Goal: Task Accomplishment & Management: Complete application form

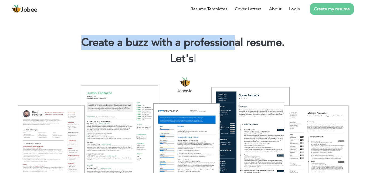
drag, startPoint x: 81, startPoint y: 39, endPoint x: 277, endPoint y: 38, distance: 196.1
click at [254, 48] on h1 "Create a buzz with a professional resume." at bounding box center [183, 43] width 350 height 14
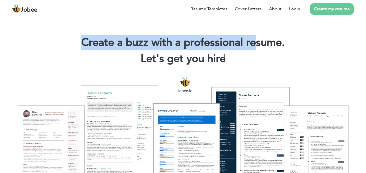
click at [322, 10] on link "Create my resume" at bounding box center [332, 9] width 44 height 12
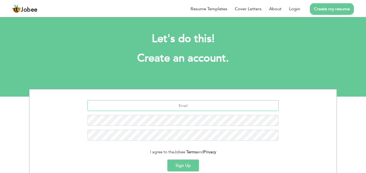
click at [163, 107] on input "text" at bounding box center [182, 105] width 191 height 11
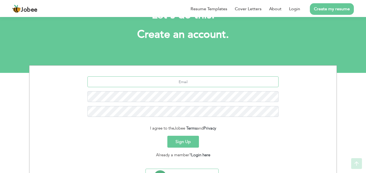
scroll to position [51, 0]
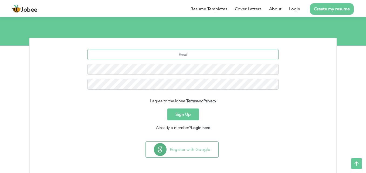
click at [196, 56] on input "text" at bounding box center [182, 54] width 191 height 11
click at [176, 53] on input "Fbuttt99@gmail.com" at bounding box center [182, 54] width 191 height 11
type input "Fbuttt99@gmail.com"
drag, startPoint x: 182, startPoint y: 54, endPoint x: 159, endPoint y: 57, distance: 23.4
click at [159, 57] on input "Fbuttt99@gmail.com" at bounding box center [182, 54] width 191 height 11
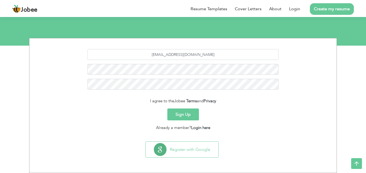
click at [188, 114] on button "Sign Up" at bounding box center [183, 114] width 32 height 12
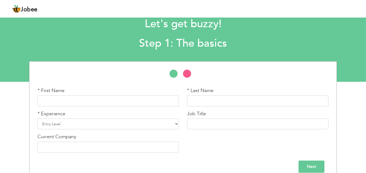
scroll to position [23, 0]
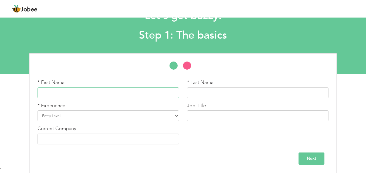
click at [96, 95] on input "text" at bounding box center [108, 92] width 141 height 11
type input "[PERSON_NAME]"
click at [115, 115] on select "Entry Level Less than 1 Year 1 Year 2 Years 3 Years 4 Years 5 Years 6 Years 7 Y…" at bounding box center [108, 115] width 141 height 11
select select "7"
click at [38, 110] on select "Entry Level Less than 1 Year 1 Year 2 Years 3 Years 4 Years 5 Years 6 Years 7 Y…" at bounding box center [108, 115] width 141 height 11
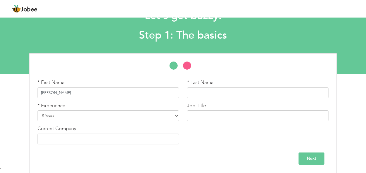
click at [82, 93] on input "[PERSON_NAME]" at bounding box center [108, 92] width 141 height 11
drag, startPoint x: 82, startPoint y: 93, endPoint x: 52, endPoint y: 93, distance: 30.2
click at [52, 93] on input "[PERSON_NAME]" at bounding box center [108, 92] width 141 height 11
type input "Faisal"
click at [199, 90] on input "text" at bounding box center [257, 92] width 141 height 11
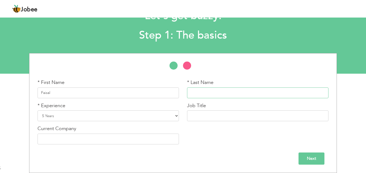
paste input "Bashir"
type input "Bashir"
click at [229, 109] on div "Job Title" at bounding box center [257, 111] width 141 height 19
click at [228, 114] on input "text" at bounding box center [257, 115] width 141 height 11
type input "SEO team lead"
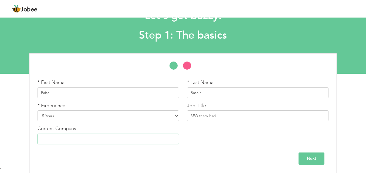
click at [115, 141] on input "text" at bounding box center [108, 139] width 141 height 11
click at [147, 142] on input "text" at bounding box center [108, 139] width 141 height 11
click at [161, 130] on div "Current Company" at bounding box center [108, 134] width 141 height 19
click at [154, 139] on input "text" at bounding box center [108, 139] width 141 height 11
click at [147, 140] on input "text" at bounding box center [108, 139] width 141 height 11
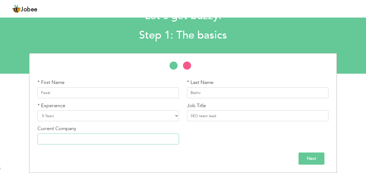
click at [106, 140] on input "text" at bounding box center [108, 139] width 141 height 11
drag, startPoint x: 60, startPoint y: 137, endPoint x: 77, endPoint y: 138, distance: 17.0
click at [60, 138] on input "text" at bounding box center [108, 139] width 141 height 11
click at [146, 129] on div "Current Company" at bounding box center [108, 134] width 141 height 19
click at [121, 139] on input "text" at bounding box center [108, 139] width 141 height 11
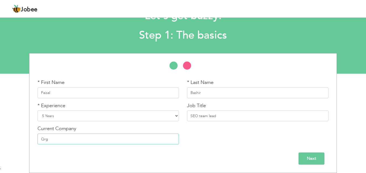
click at [118, 138] on input "Qrg" at bounding box center [108, 139] width 141 height 11
type input "Qrg"
click at [309, 158] on input "Next" at bounding box center [311, 158] width 26 height 12
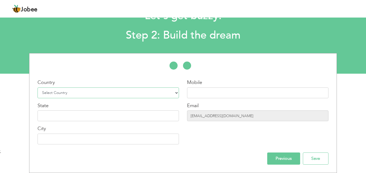
click at [83, 93] on select "Select Country Afghanistan Albania Algeria American Samoa Andorra Angola Anguil…" at bounding box center [108, 92] width 141 height 11
select select "166"
click at [38, 87] on select "Select Country Afghanistan Albania Algeria American Samoa Andorra Angola Anguil…" at bounding box center [108, 92] width 141 height 11
click at [203, 93] on input "text" at bounding box center [257, 92] width 141 height 11
type input "03244548199"
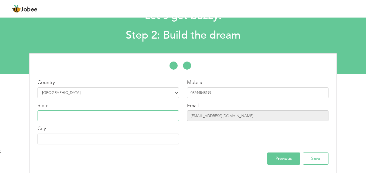
click at [125, 116] on input "text" at bounding box center [108, 115] width 141 height 11
type input "[GEOGRAPHIC_DATA]"
type input "o"
type input "punjab"
click at [97, 139] on input "text" at bounding box center [108, 139] width 141 height 11
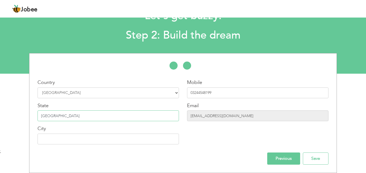
click at [120, 117] on input "punjab" at bounding box center [108, 115] width 141 height 11
click at [101, 138] on input "text" at bounding box center [108, 139] width 141 height 11
type input "[GEOGRAPHIC_DATA]"
click at [306, 157] on input "Save" at bounding box center [316, 158] width 26 height 12
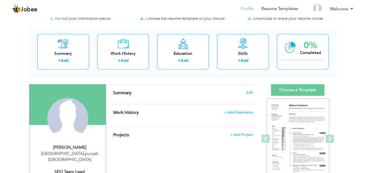
scroll to position [27, 0]
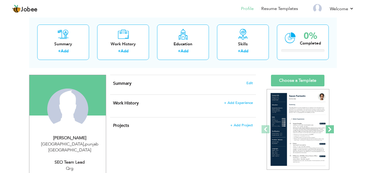
click at [331, 130] on span at bounding box center [330, 129] width 8 height 8
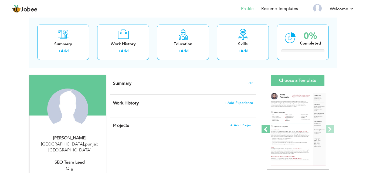
click at [268, 127] on span at bounding box center [265, 129] width 8 height 8
click at [295, 80] on link "Choose a Template" at bounding box center [297, 81] width 53 height 12
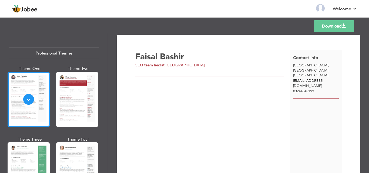
click at [62, 97] on div at bounding box center [77, 99] width 42 height 55
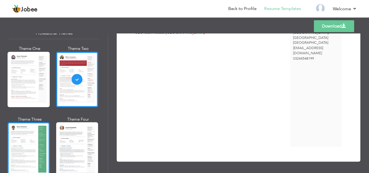
scroll to position [54, 0]
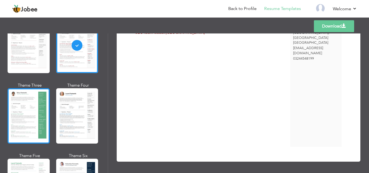
click at [35, 123] on div at bounding box center [29, 115] width 42 height 55
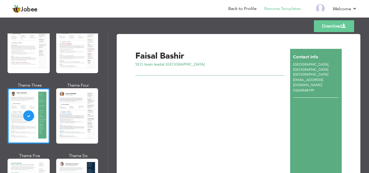
scroll to position [0, 0]
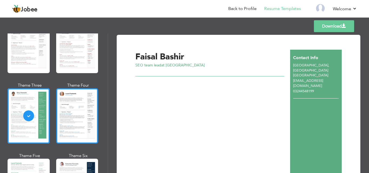
click at [83, 118] on div at bounding box center [77, 115] width 42 height 55
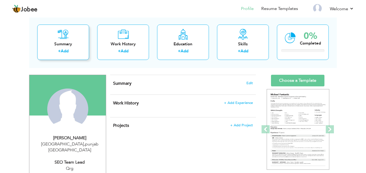
click at [67, 49] on link "Add" at bounding box center [65, 50] width 8 height 5
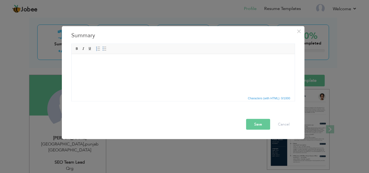
click at [38, 65] on div "× Summary Rich Text Editor, summaryEditor Editor toolbars Basic Styles Bold Ita…" at bounding box center [184, 86] width 369 height 173
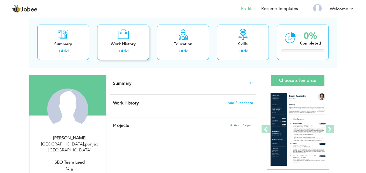
click at [123, 52] on link "Add" at bounding box center [125, 50] width 8 height 5
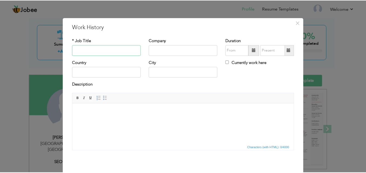
scroll to position [21, 0]
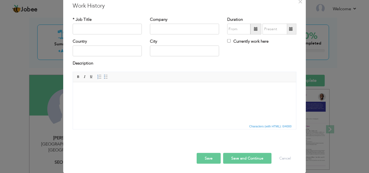
click at [31, 56] on div "× Work History * Job Title Company Duration Currently work here Country" at bounding box center [184, 86] width 369 height 173
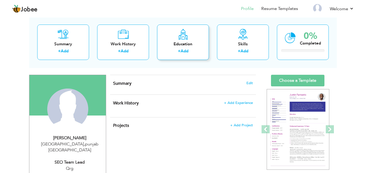
click at [170, 45] on div "Education" at bounding box center [182, 44] width 43 height 6
radio input "true"
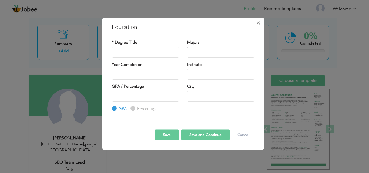
click at [260, 23] on span "×" at bounding box center [258, 23] width 5 height 10
